Goal: Go to known website: Go to known website

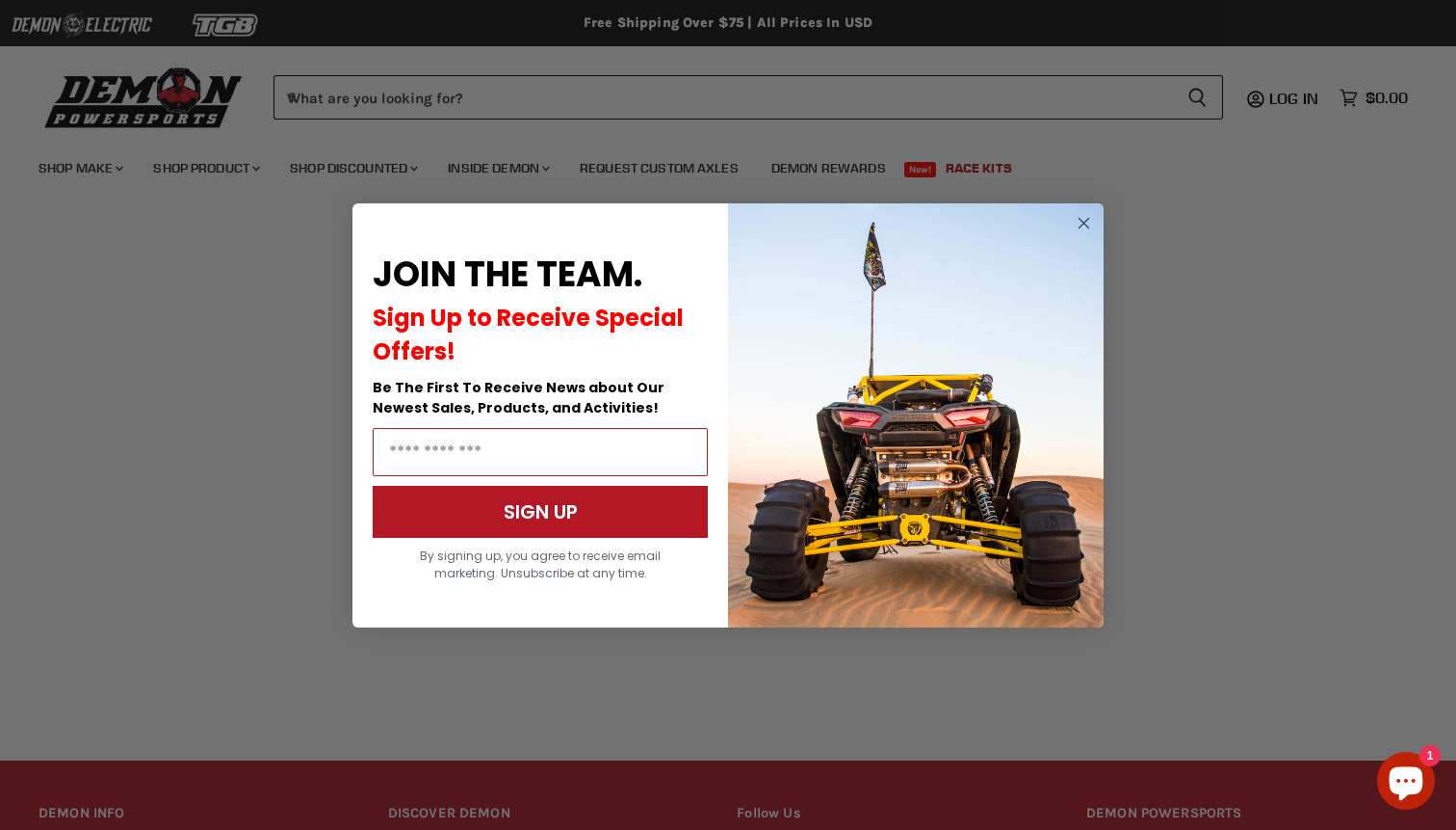
scroll to position [325, 0]
